Goal: Information Seeking & Learning: Learn about a topic

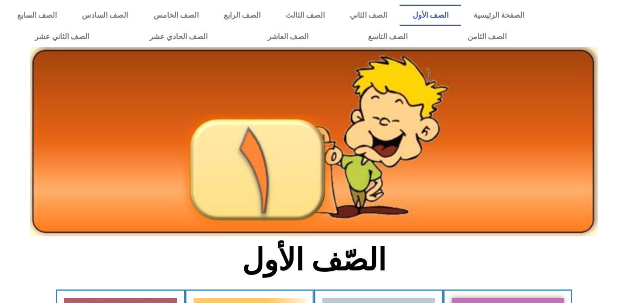
click at [624, 50] on div at bounding box center [584, 26] width 87 height 52
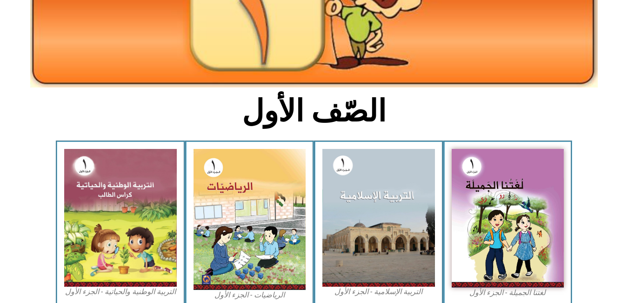
scroll to position [151, 0]
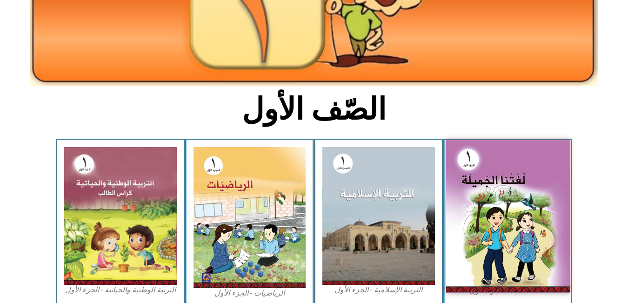
click at [512, 226] on img at bounding box center [508, 216] width 124 height 153
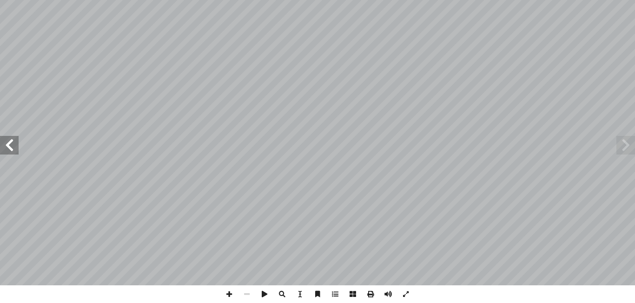
click at [8, 9] on input "text" at bounding box center [15, 6] width 31 height 12
type input "**"
click at [17, 7] on input "text" at bounding box center [16, 6] width 33 height 12
type input "*"
type input "**"
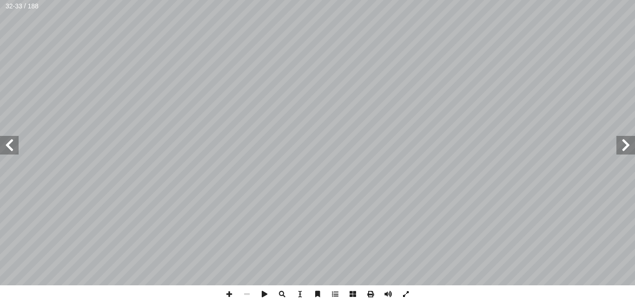
click at [407, 296] on span at bounding box center [406, 294] width 18 height 18
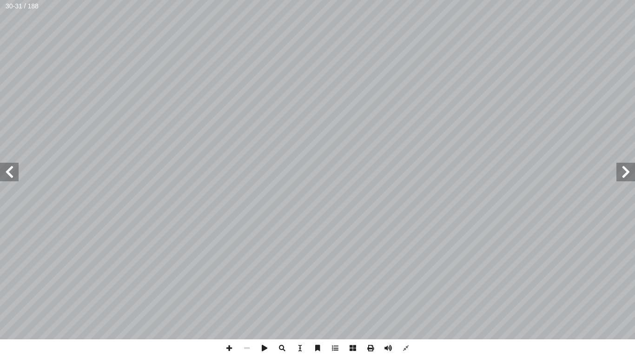
click at [12, 164] on span at bounding box center [9, 172] width 19 height 19
click at [225, 302] on span at bounding box center [229, 349] width 18 height 18
